Goal: Task Accomplishment & Management: Complete application form

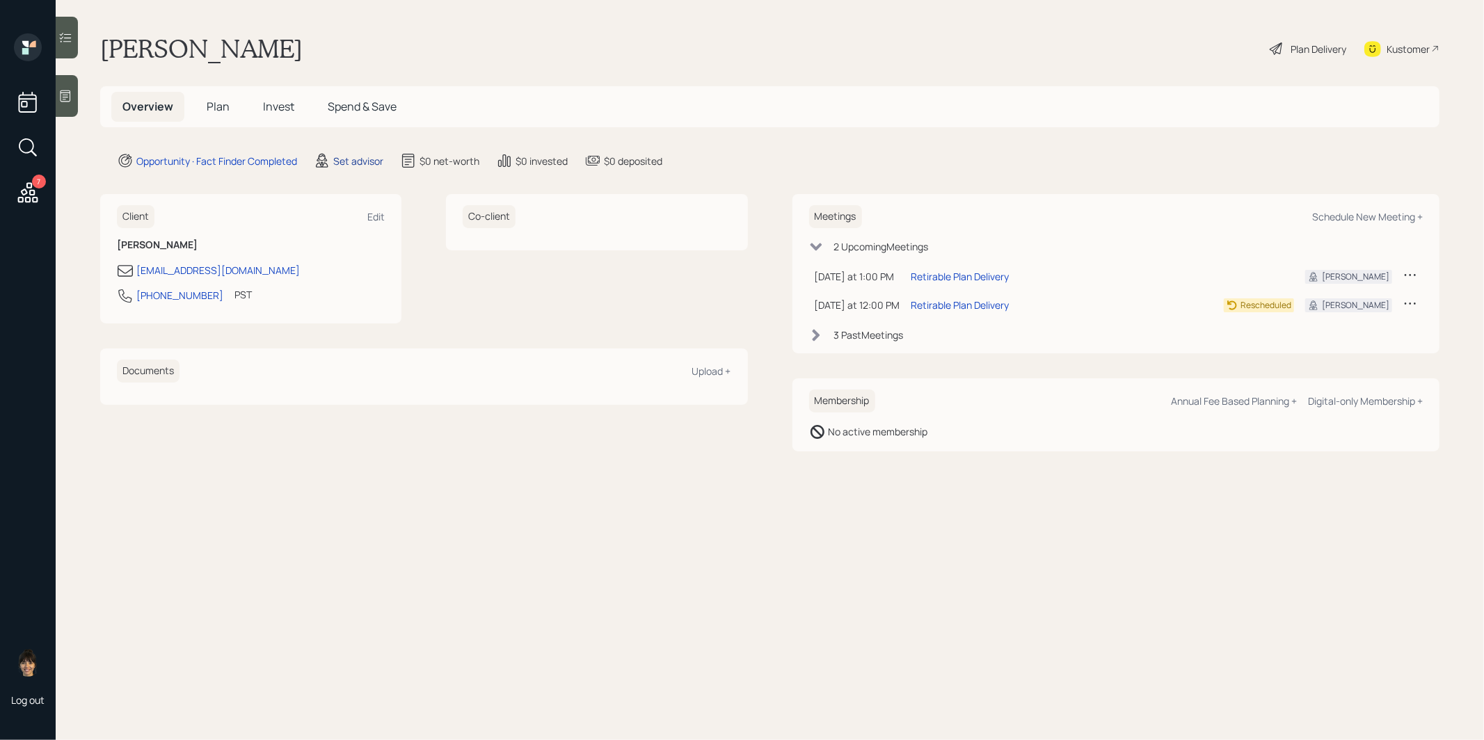
click at [359, 159] on div "Set advisor" at bounding box center [358, 161] width 50 height 15
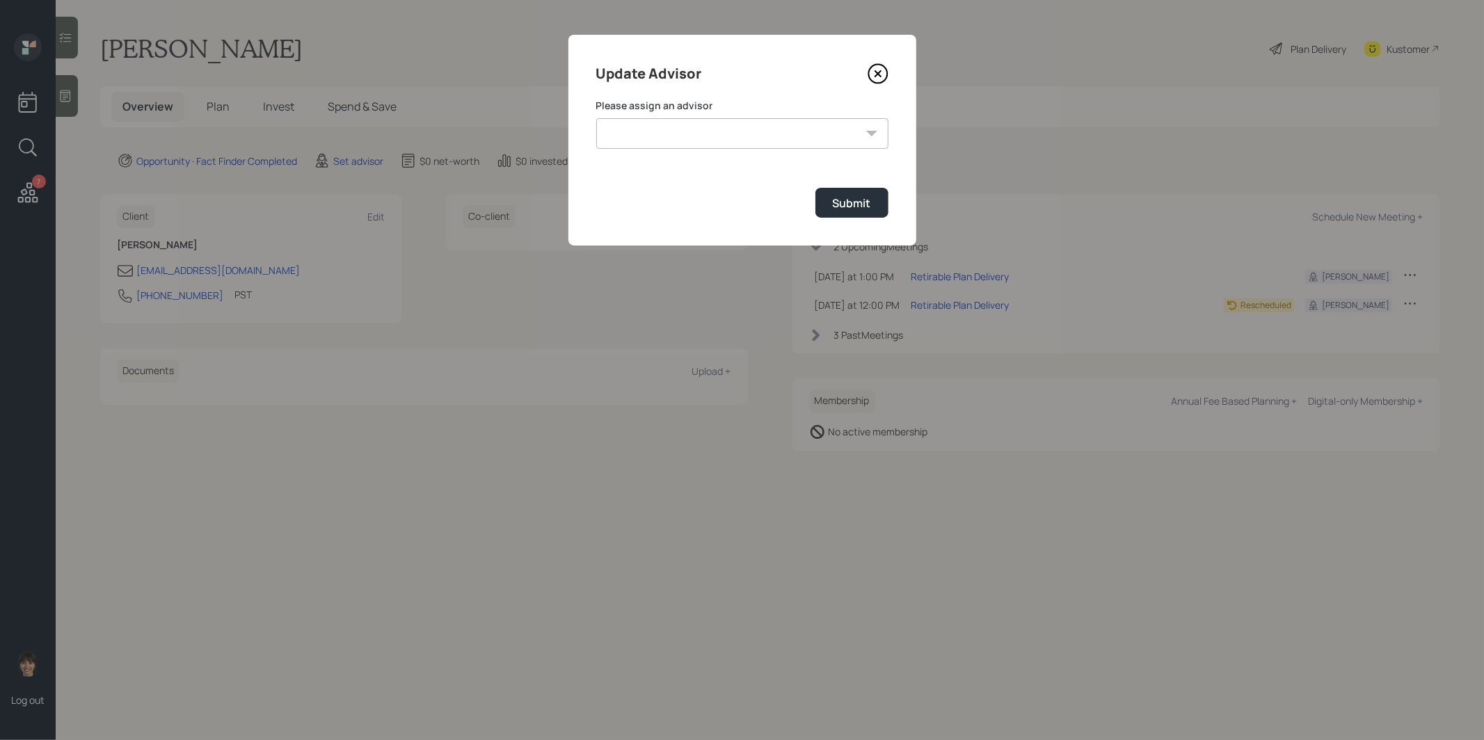
click at [710, 127] on select "[PERSON_NAME] [PERSON_NAME] [PERSON_NAME] End [PERSON_NAME] [PERSON_NAME] [PERS…" at bounding box center [742, 133] width 292 height 31
select select "8b79112e-3cfb-44f9-89e7-15267fe946c1"
click at [596, 118] on select "[PERSON_NAME] [PERSON_NAME] [PERSON_NAME] End [PERSON_NAME] [PERSON_NAME] [PERS…" at bounding box center [742, 133] width 292 height 31
click at [861, 200] on div "Submit" at bounding box center [852, 203] width 38 height 15
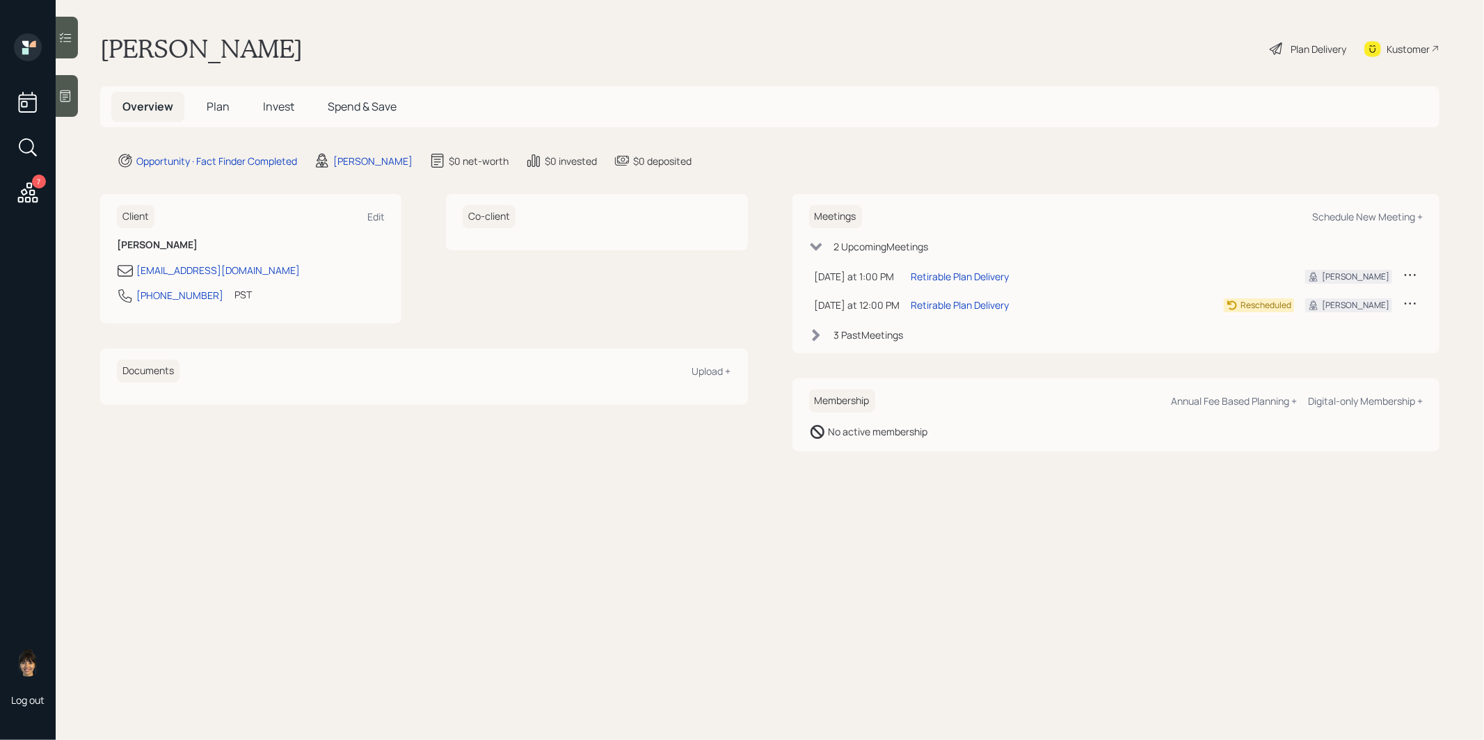
click at [68, 97] on icon at bounding box center [65, 96] width 14 height 14
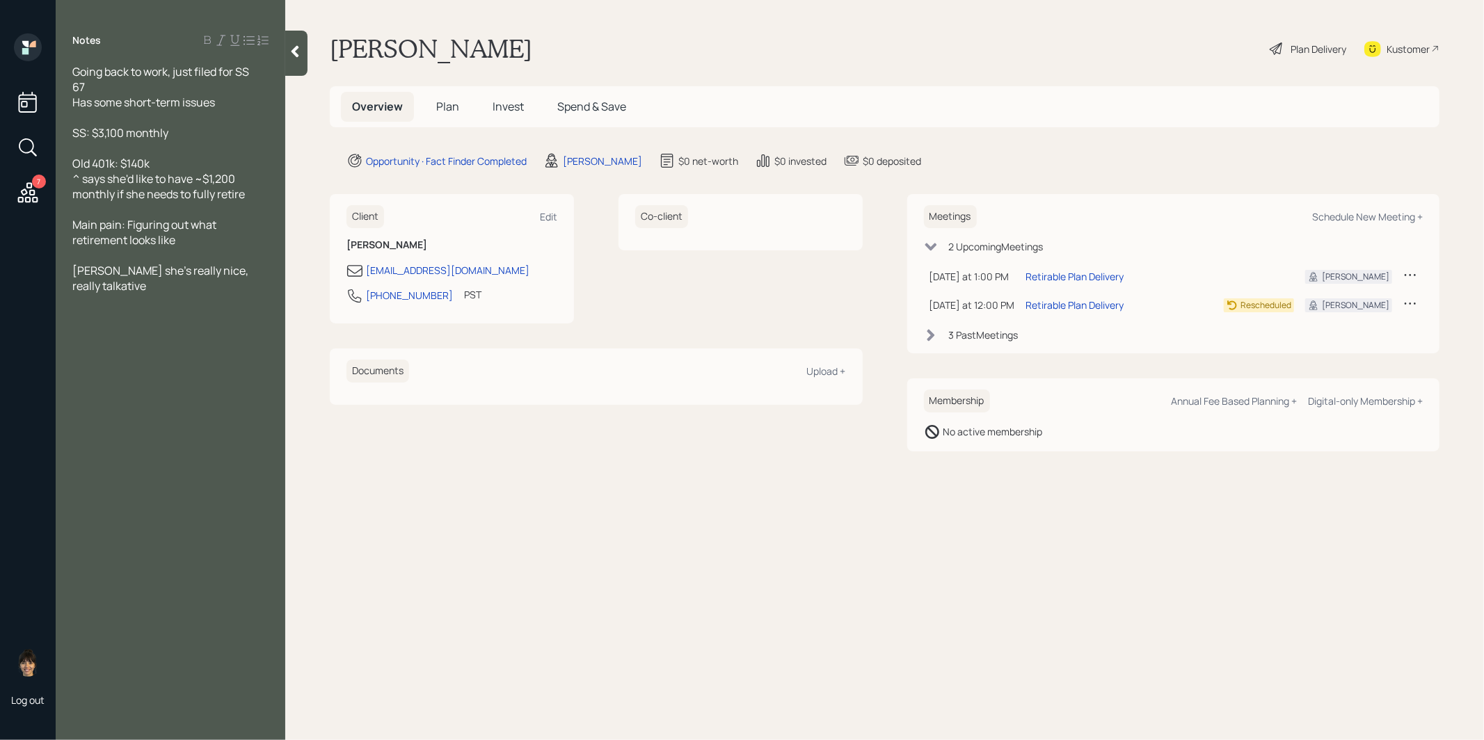
click at [449, 100] on span "Plan" at bounding box center [447, 106] width 23 height 15
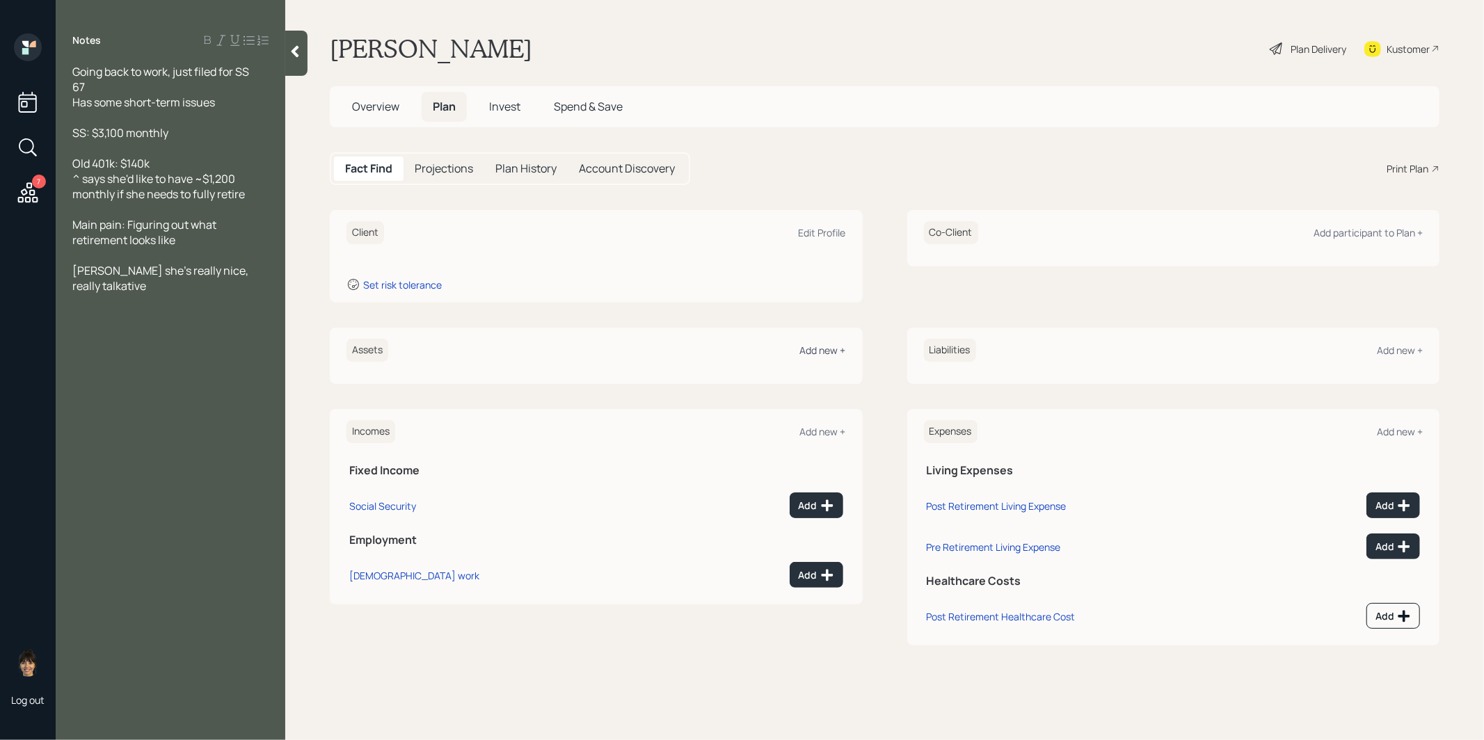
click at [825, 347] on div "Add new +" at bounding box center [823, 350] width 46 height 13
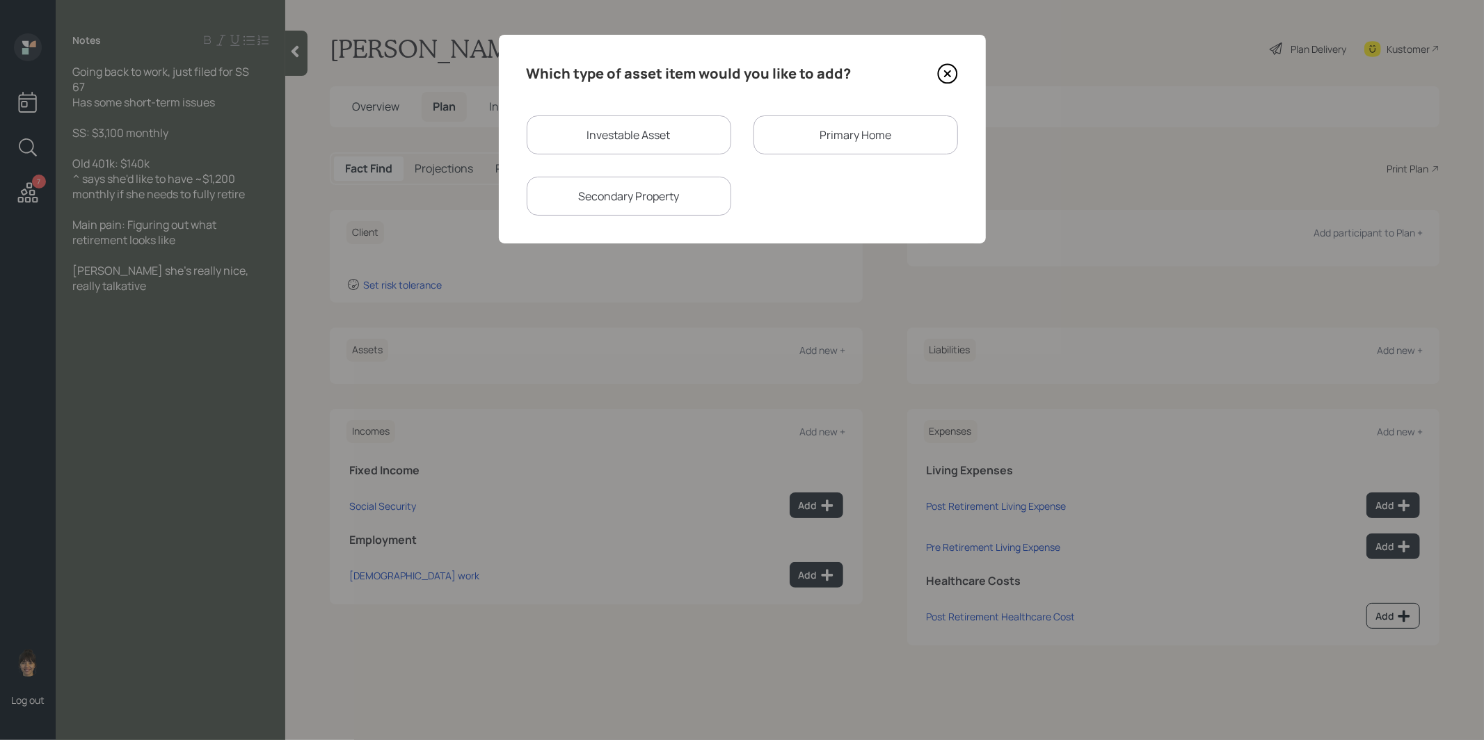
click at [581, 133] on div "Investable Asset" at bounding box center [629, 135] width 205 height 39
select select "taxable"
select select "balanced"
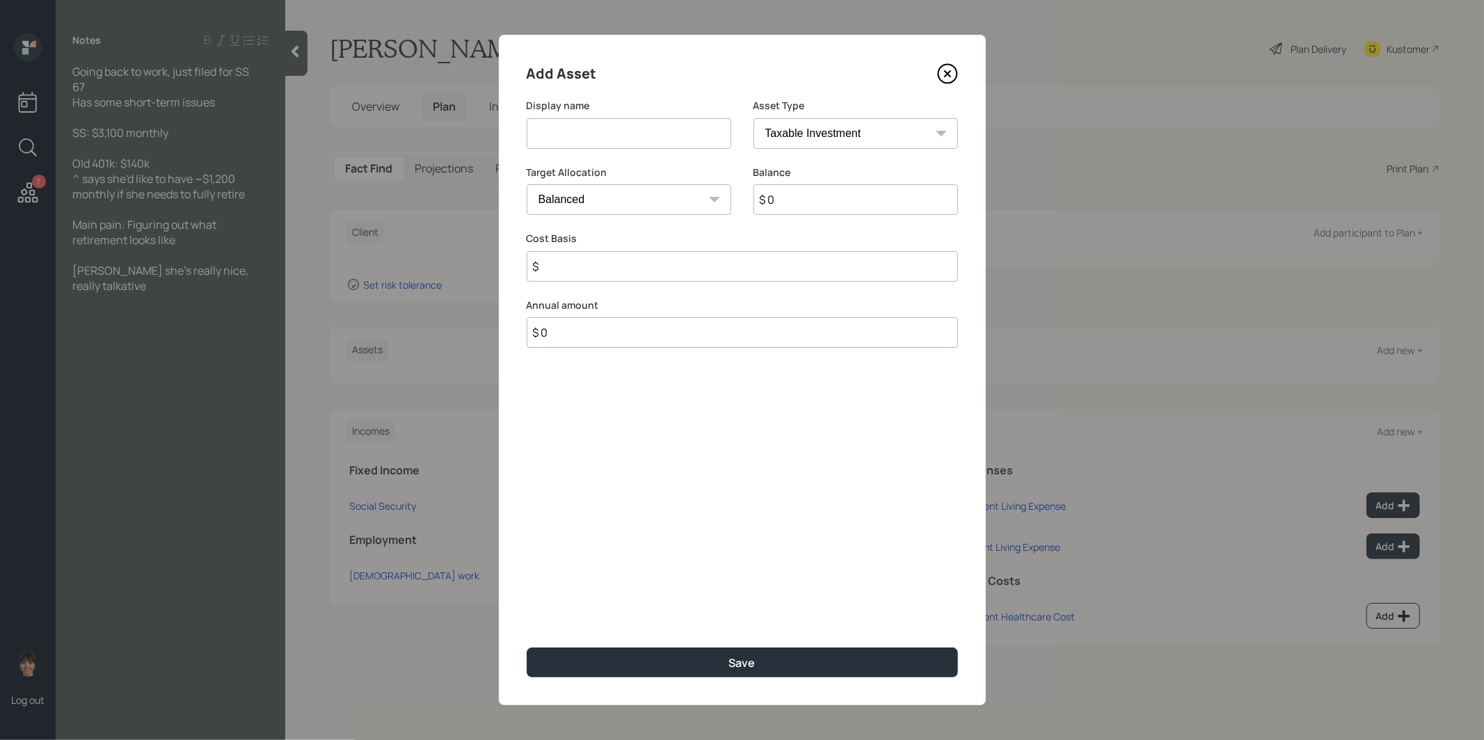
click at [572, 138] on input at bounding box center [629, 133] width 205 height 31
type input "Former 401k"
click at [813, 132] on select "SEP [PERSON_NAME] IRA 401(k) [PERSON_NAME] 401(k) 403(b) [PERSON_NAME] 403(b) 4…" at bounding box center [856, 133] width 205 height 31
select select "company_sponsored"
click at [754, 118] on select "SEP [PERSON_NAME] IRA 401(k) [PERSON_NAME] 401(k) 403(b) [PERSON_NAME] 403(b) 4…" at bounding box center [856, 133] width 205 height 31
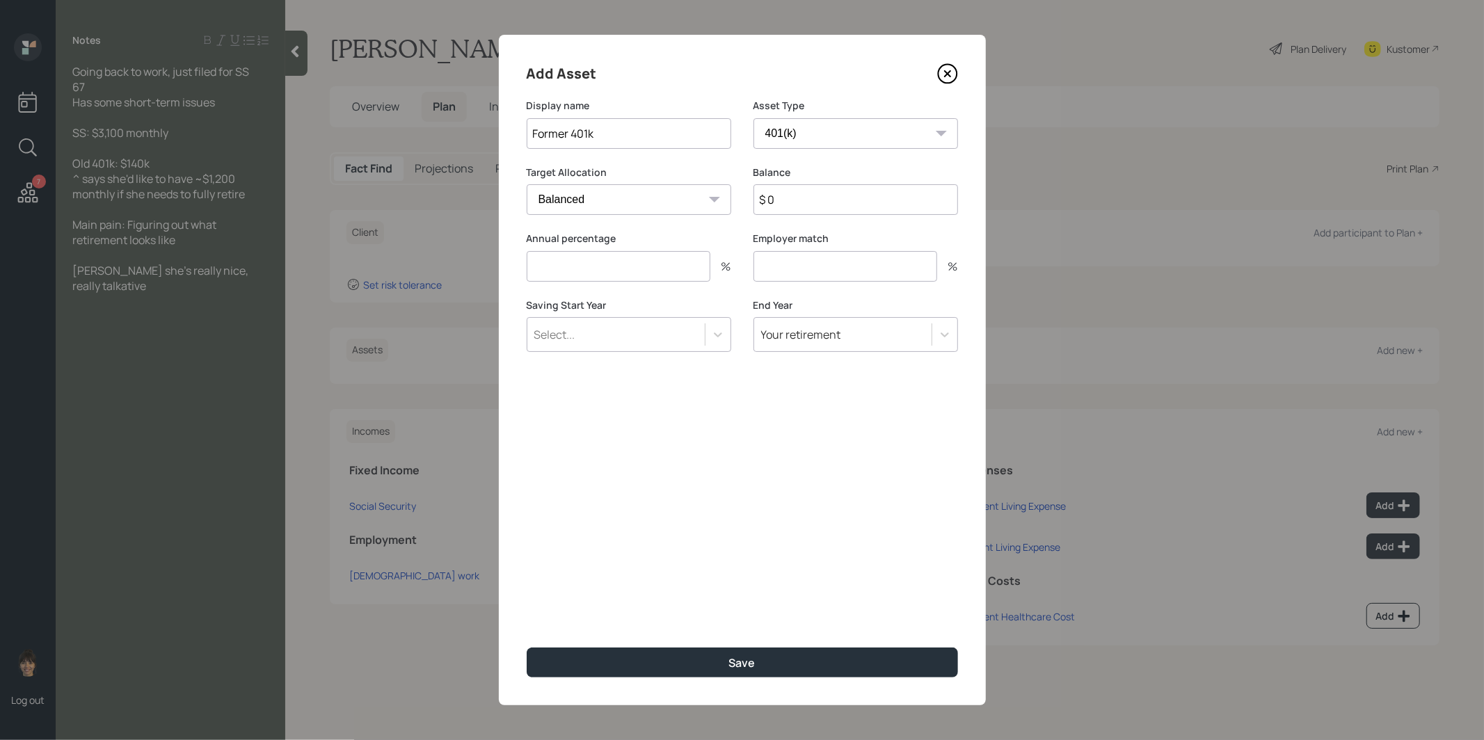
click at [776, 216] on div "Balance $ 0" at bounding box center [856, 199] width 205 height 67
click at [779, 212] on input "$ 0" at bounding box center [856, 199] width 205 height 31
click at [779, 210] on input "$ 0" at bounding box center [856, 199] width 205 height 31
type input "$ 140,000"
click at [637, 271] on input "number" at bounding box center [619, 266] width 184 height 31
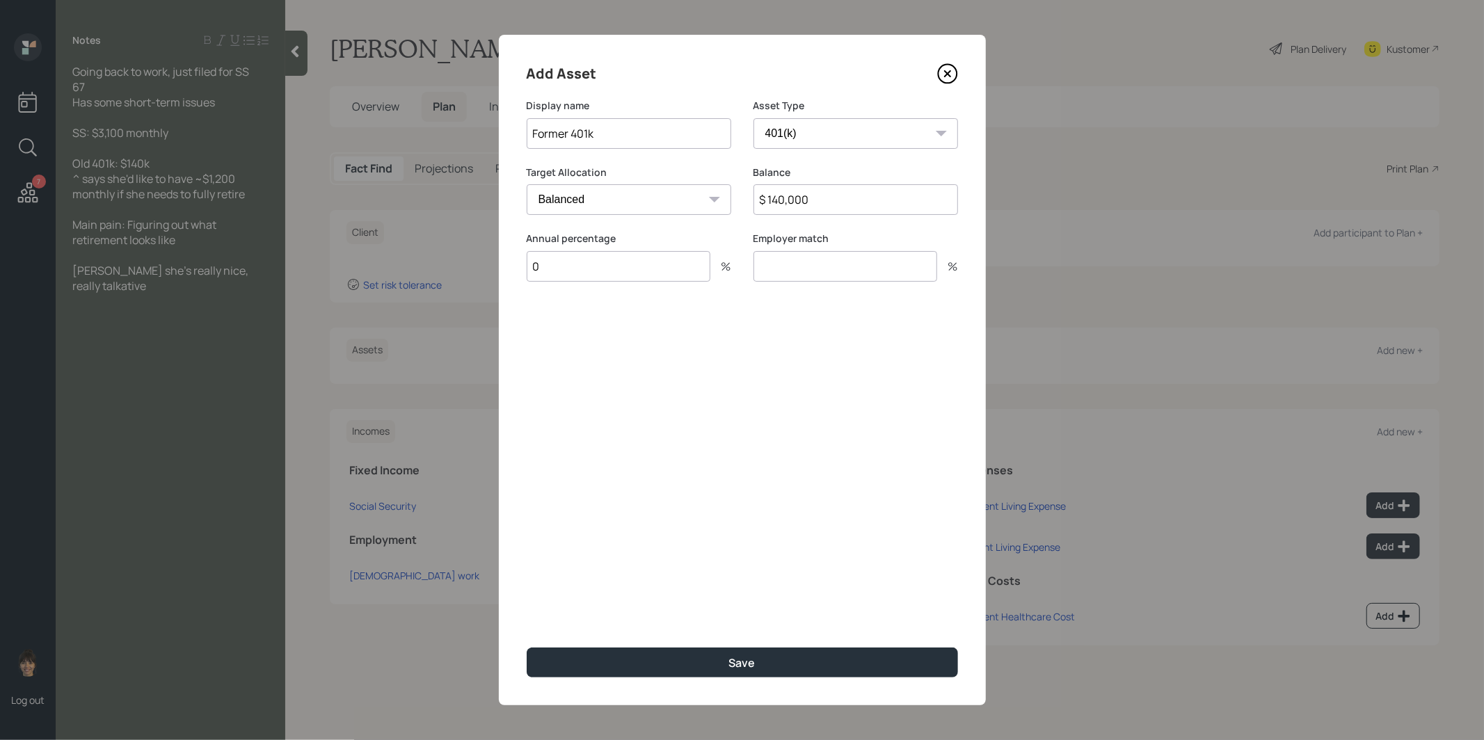
type input "0"
click at [786, 265] on input "number" at bounding box center [846, 266] width 184 height 31
type input "0"
click at [685, 661] on button "Save" at bounding box center [742, 663] width 431 height 30
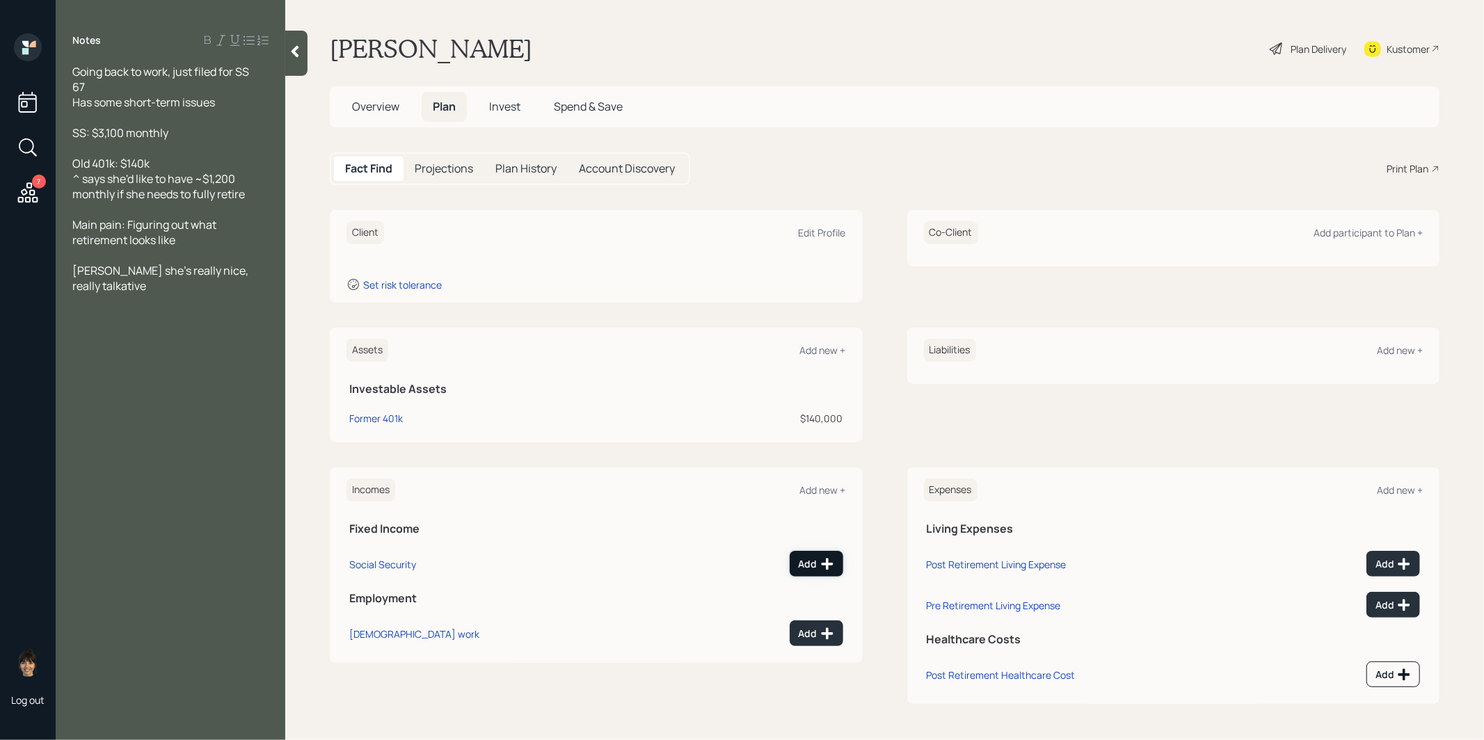
click at [811, 561] on div "Add" at bounding box center [816, 564] width 35 height 14
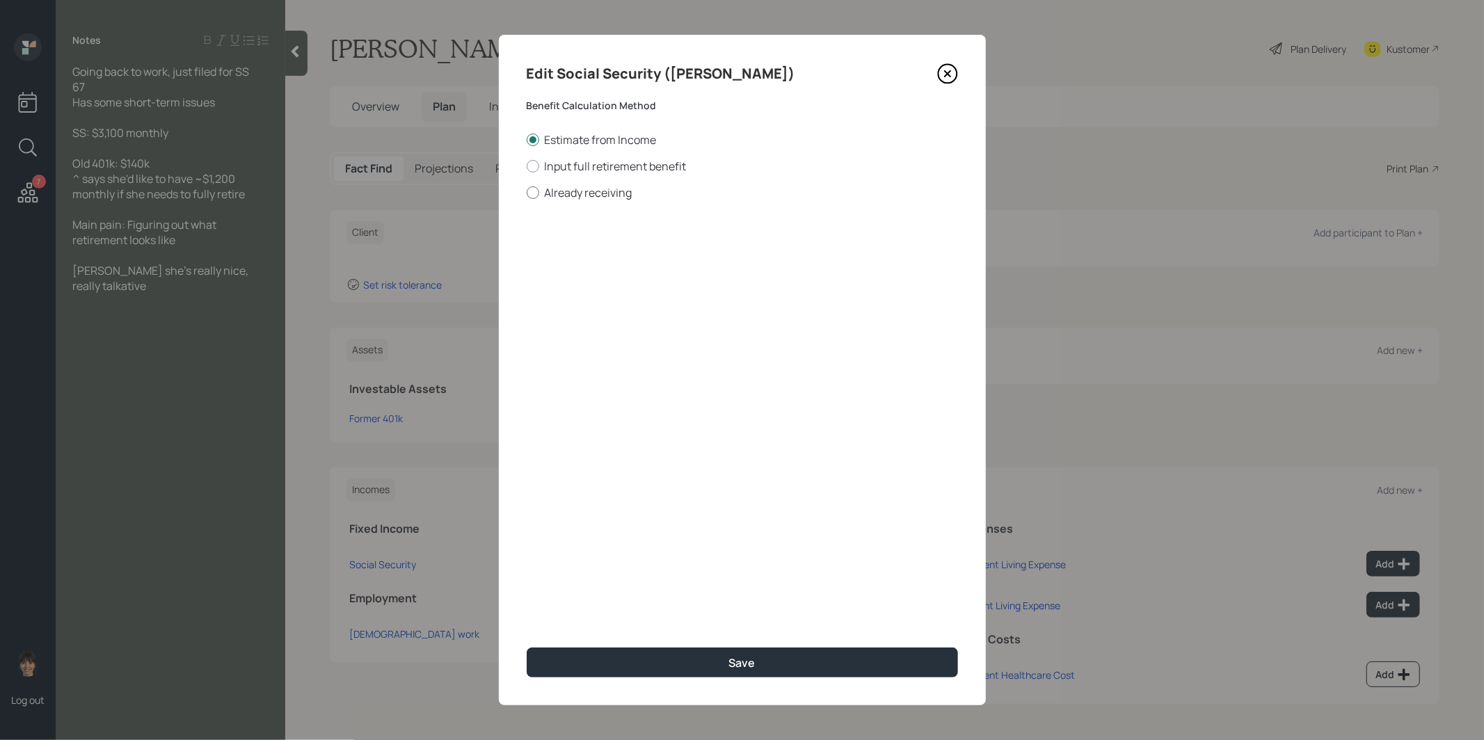
click at [535, 188] on div at bounding box center [533, 192] width 13 height 13
click at [527, 192] on input "Already receiving" at bounding box center [526, 192] width 1 height 1
radio input "true"
click at [561, 250] on input "$" at bounding box center [742, 251] width 431 height 31
type input "$ 3,100"
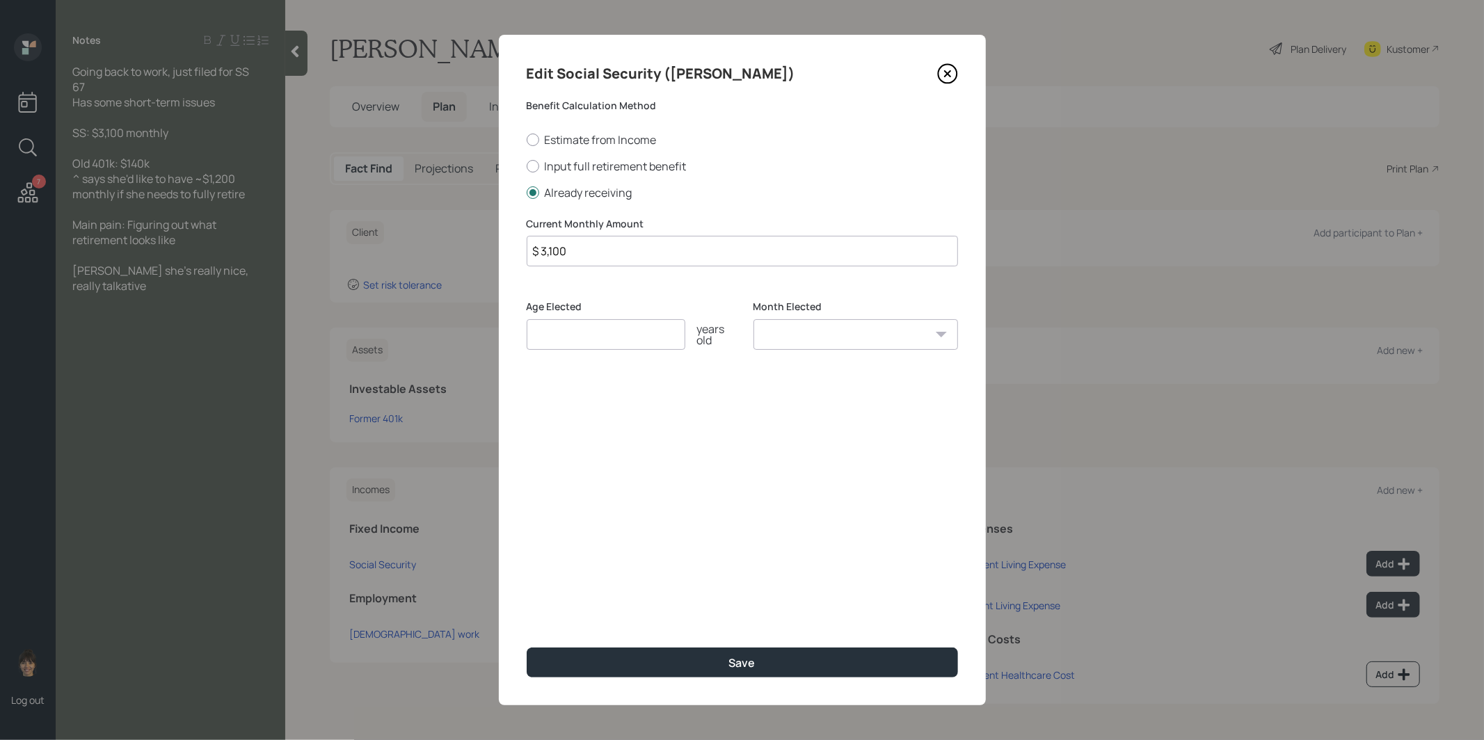
click at [566, 330] on input "number" at bounding box center [606, 334] width 159 height 31
type input "66"
click at [823, 333] on select "January February March April May June July August September October November De…" at bounding box center [856, 334] width 205 height 31
select select "1"
click at [754, 319] on select "January February March April May June July August September October November De…" at bounding box center [856, 334] width 205 height 31
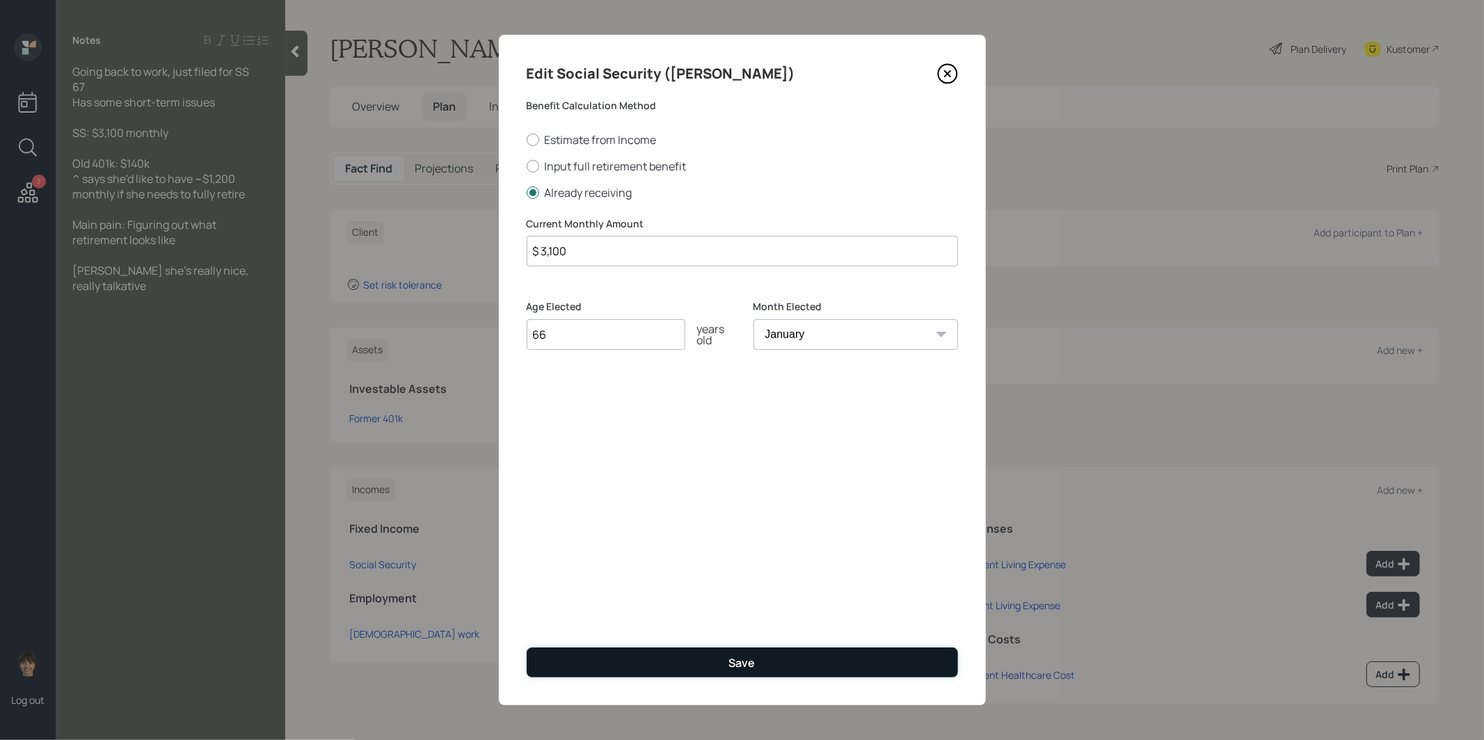
click at [681, 662] on button "Save" at bounding box center [742, 663] width 431 height 30
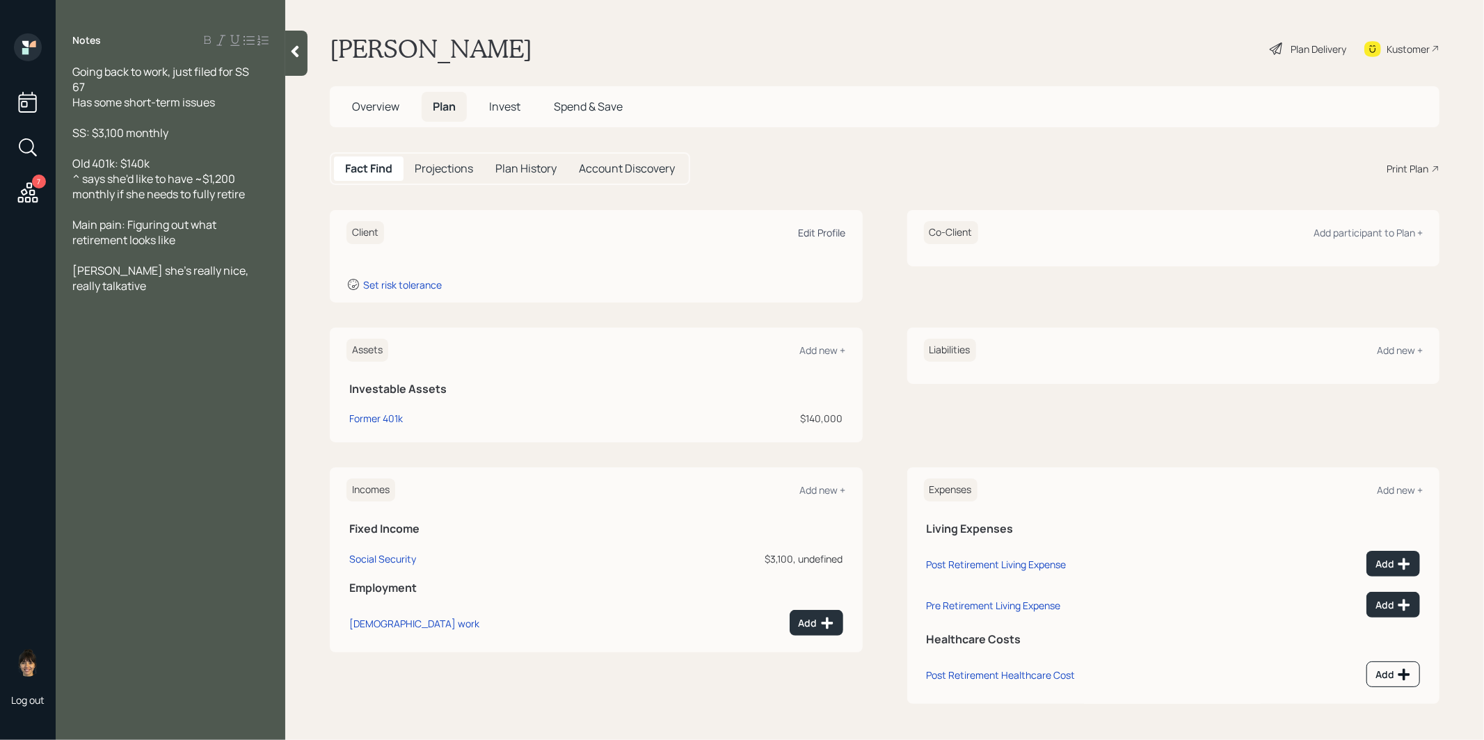
click at [815, 229] on div "Edit Profile" at bounding box center [822, 232] width 47 height 13
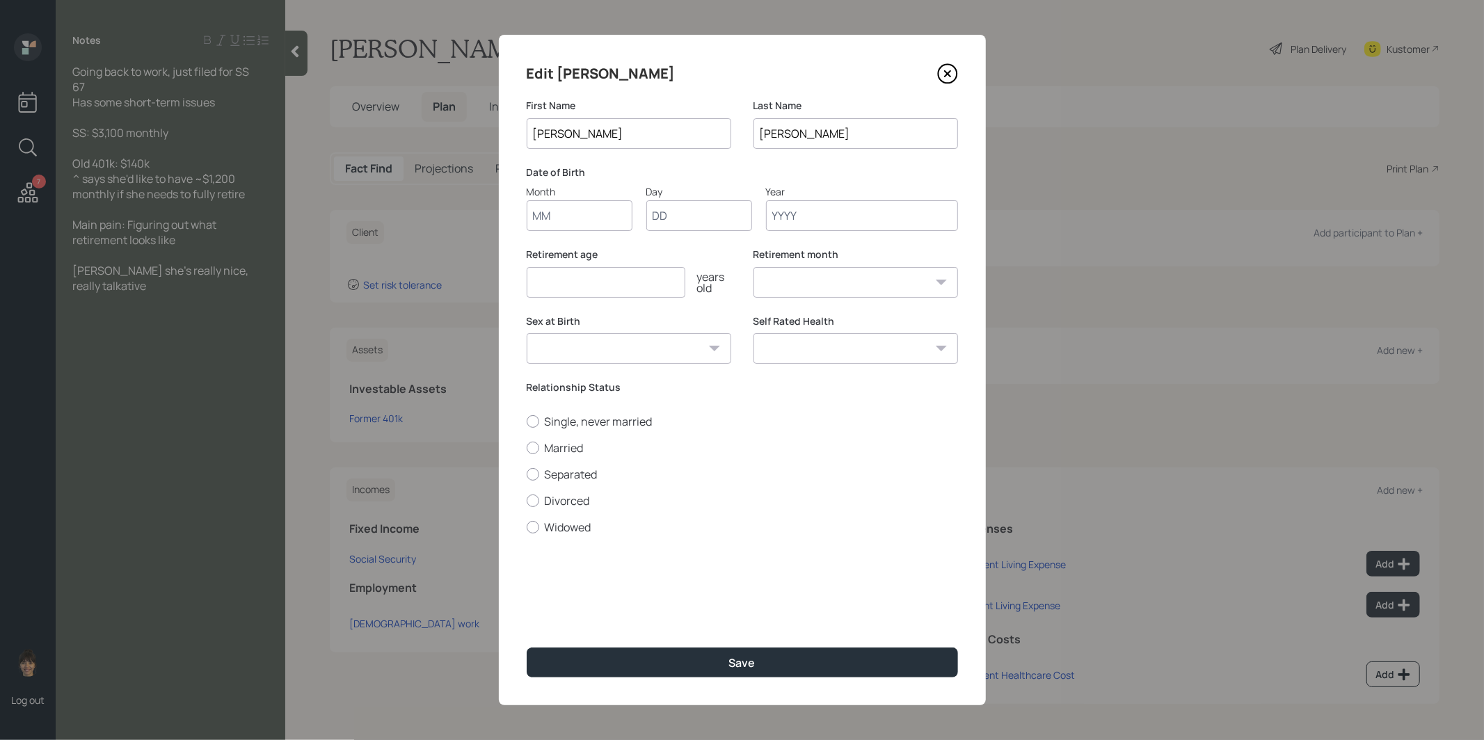
click at [574, 215] on input "Month" at bounding box center [580, 215] width 106 height 31
type input "01"
type input "1957"
select select "1"
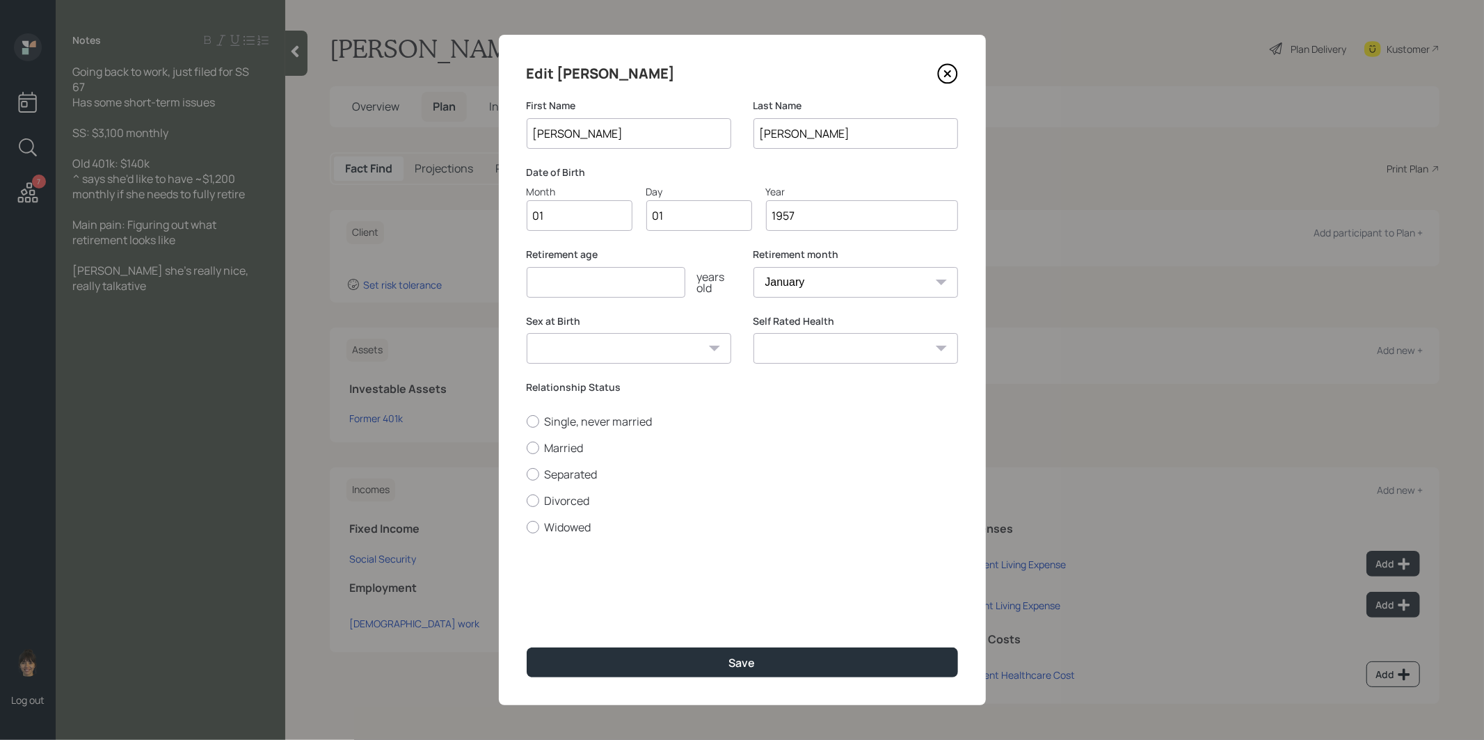
type input "1957"
click at [583, 279] on input "number" at bounding box center [606, 282] width 159 height 31
type input "6"
type input "70"
click at [657, 660] on button "Save" at bounding box center [742, 663] width 431 height 30
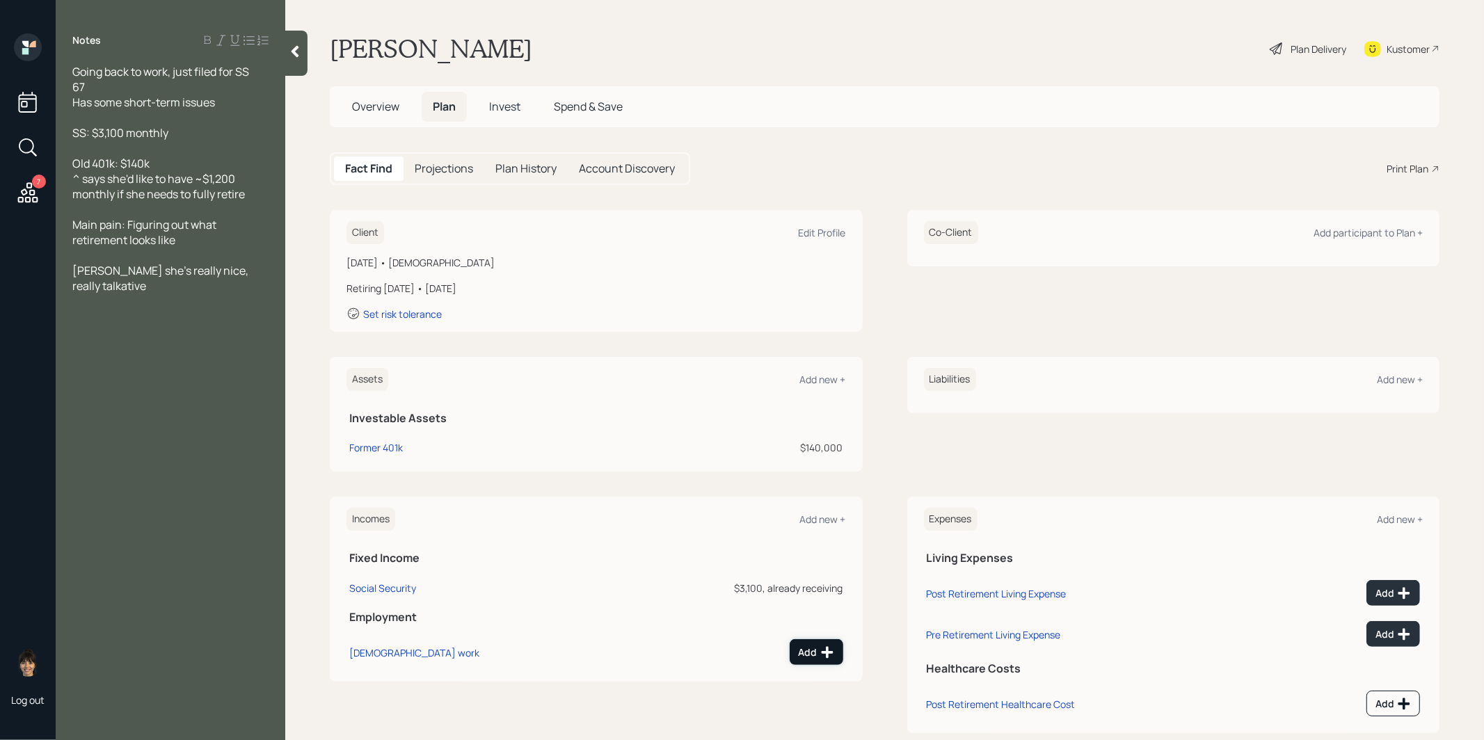
click at [819, 651] on div "Add" at bounding box center [816, 653] width 35 height 14
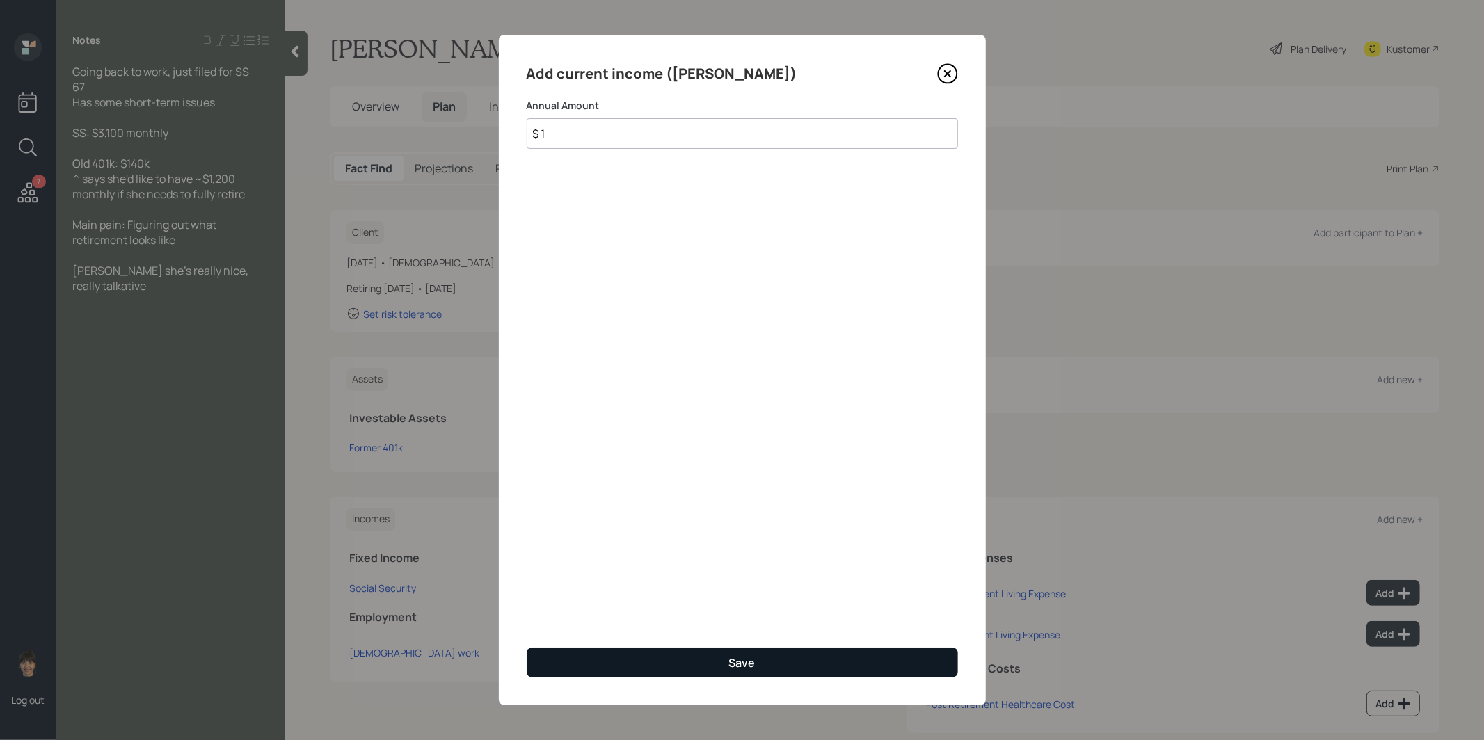
type input "$ 1"
click at [651, 671] on button "Save" at bounding box center [742, 663] width 431 height 30
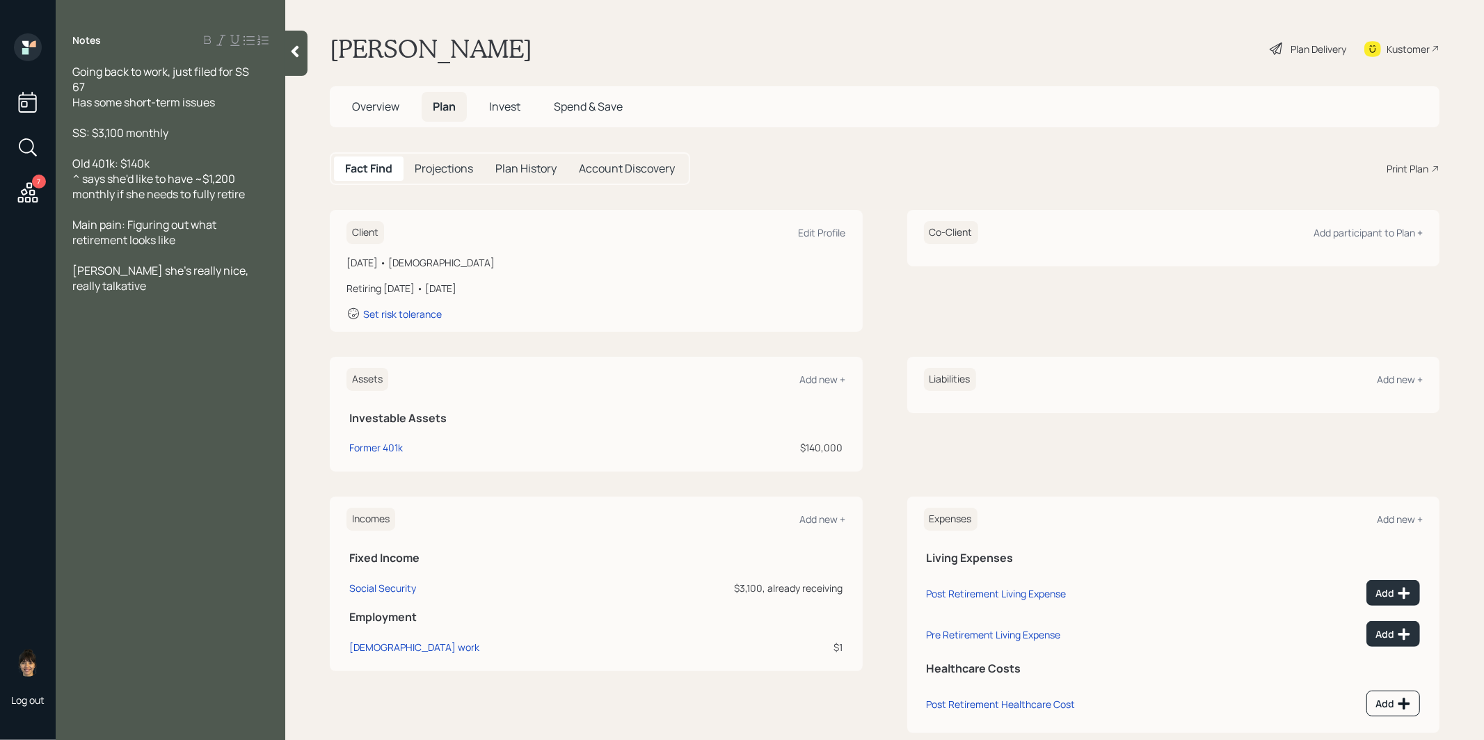
scroll to position [25, 0]
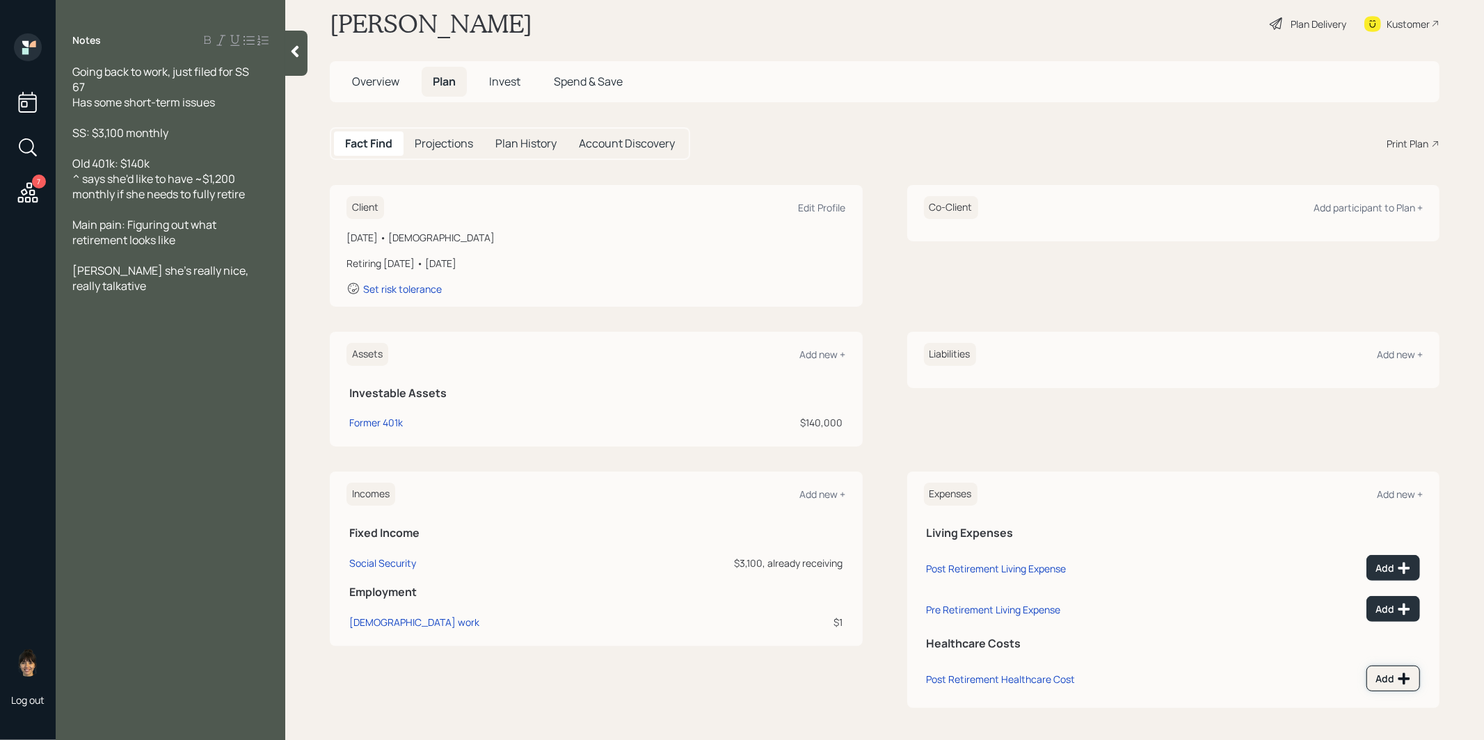
click at [1404, 679] on icon at bounding box center [1405, 680] width 12 height 12
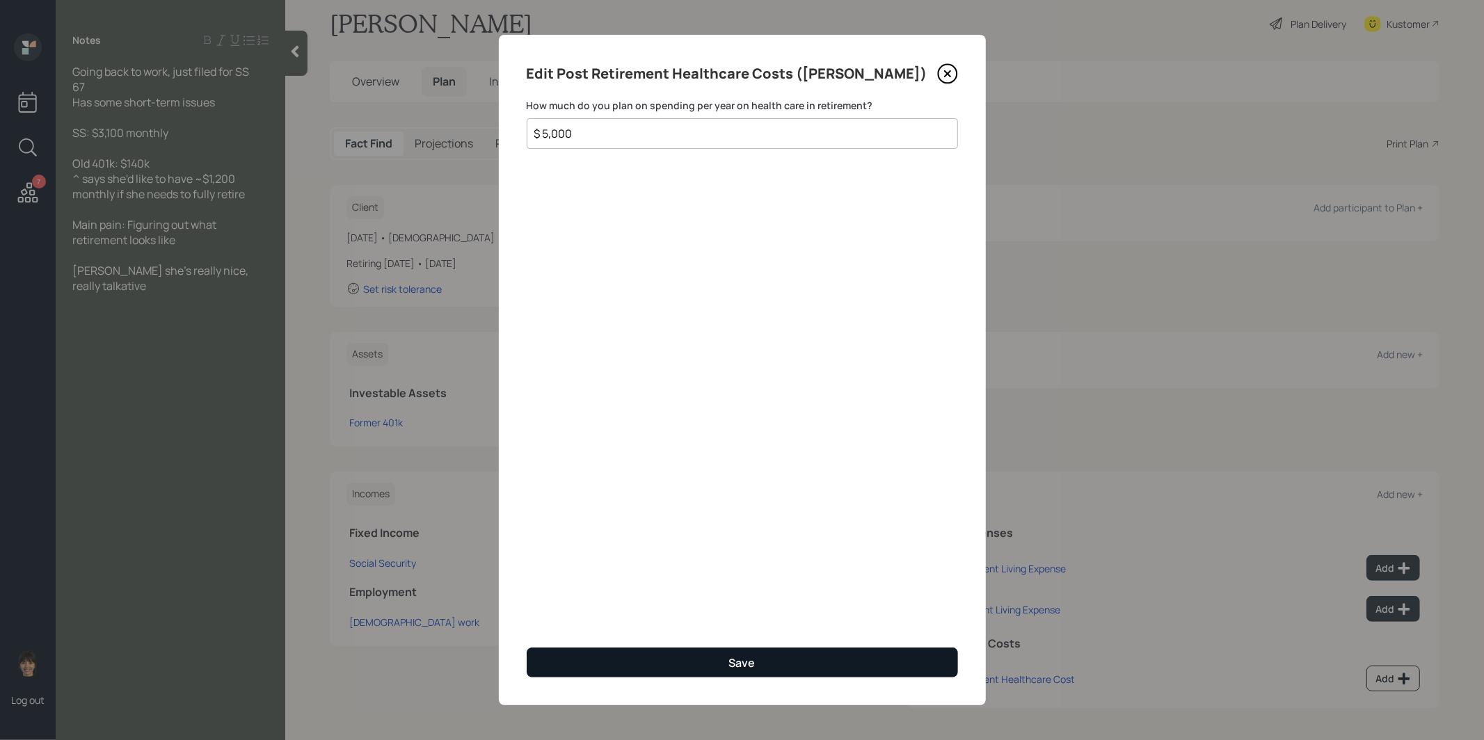
type input "$ 5,000"
click at [662, 667] on button "Save" at bounding box center [742, 663] width 431 height 30
